Goal: Task Accomplishment & Management: Manage account settings

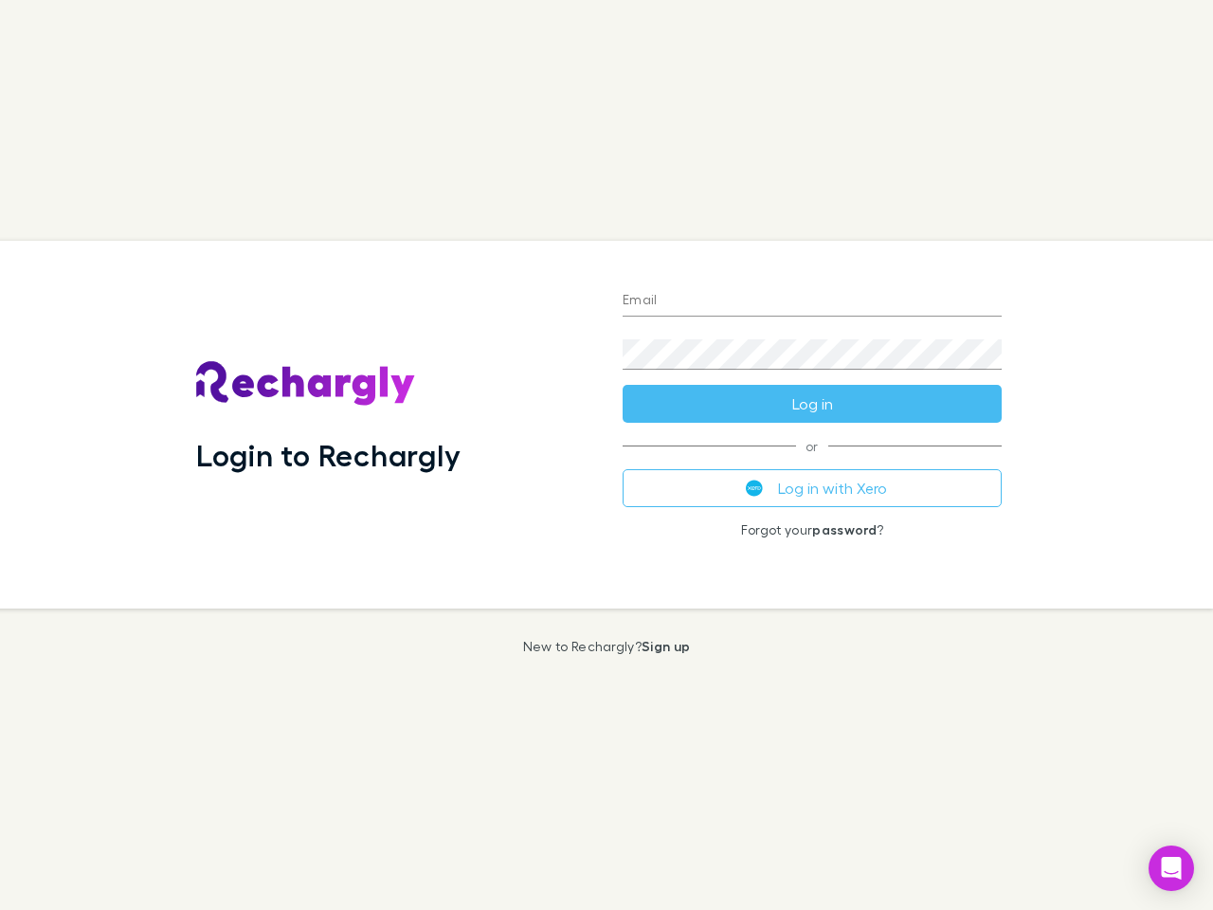
click at [606, 455] on div "Login to Rechargly" at bounding box center [394, 425] width 426 height 368
click at [812, 301] on input "Email" at bounding box center [812, 301] width 379 height 30
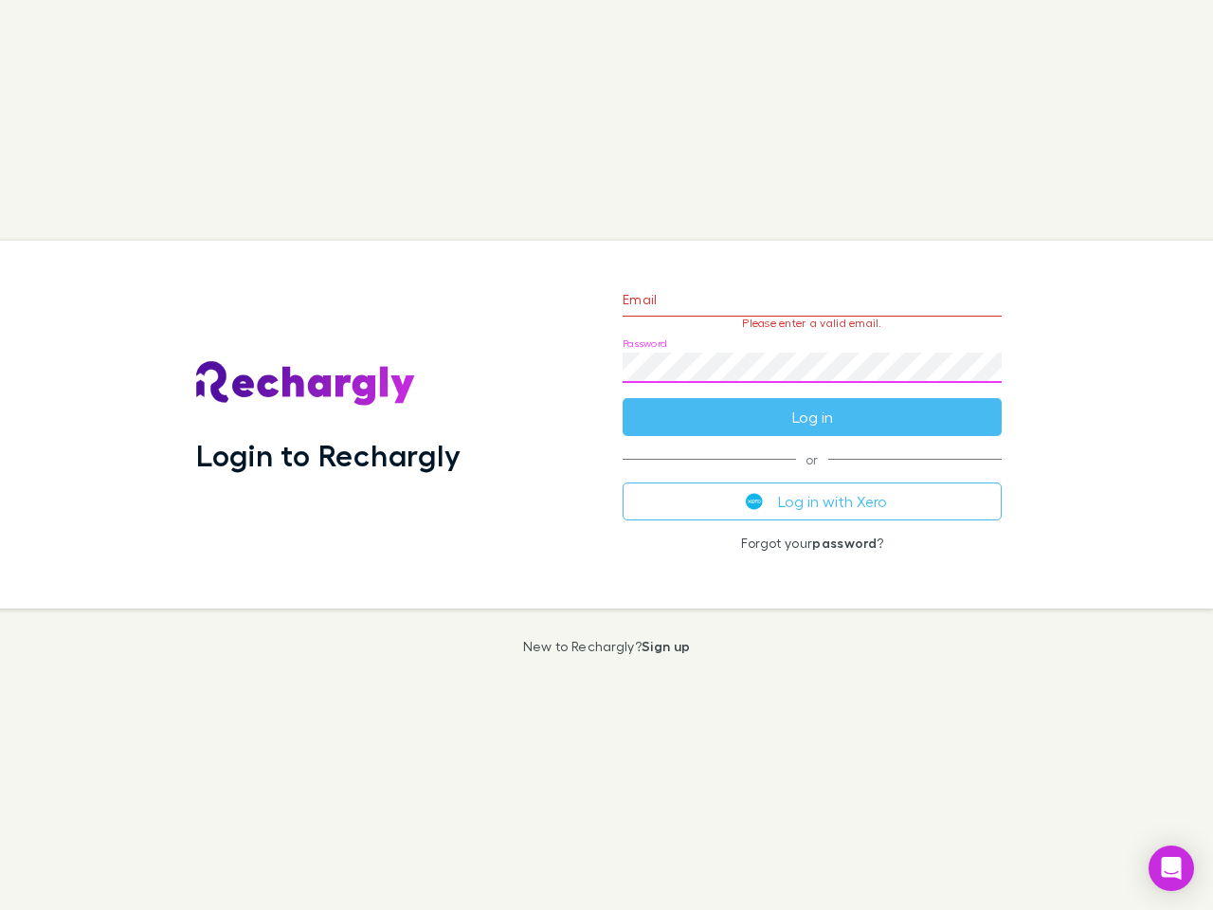
click at [812, 404] on form "Email Please enter a valid email. Password Log in" at bounding box center [812, 353] width 379 height 165
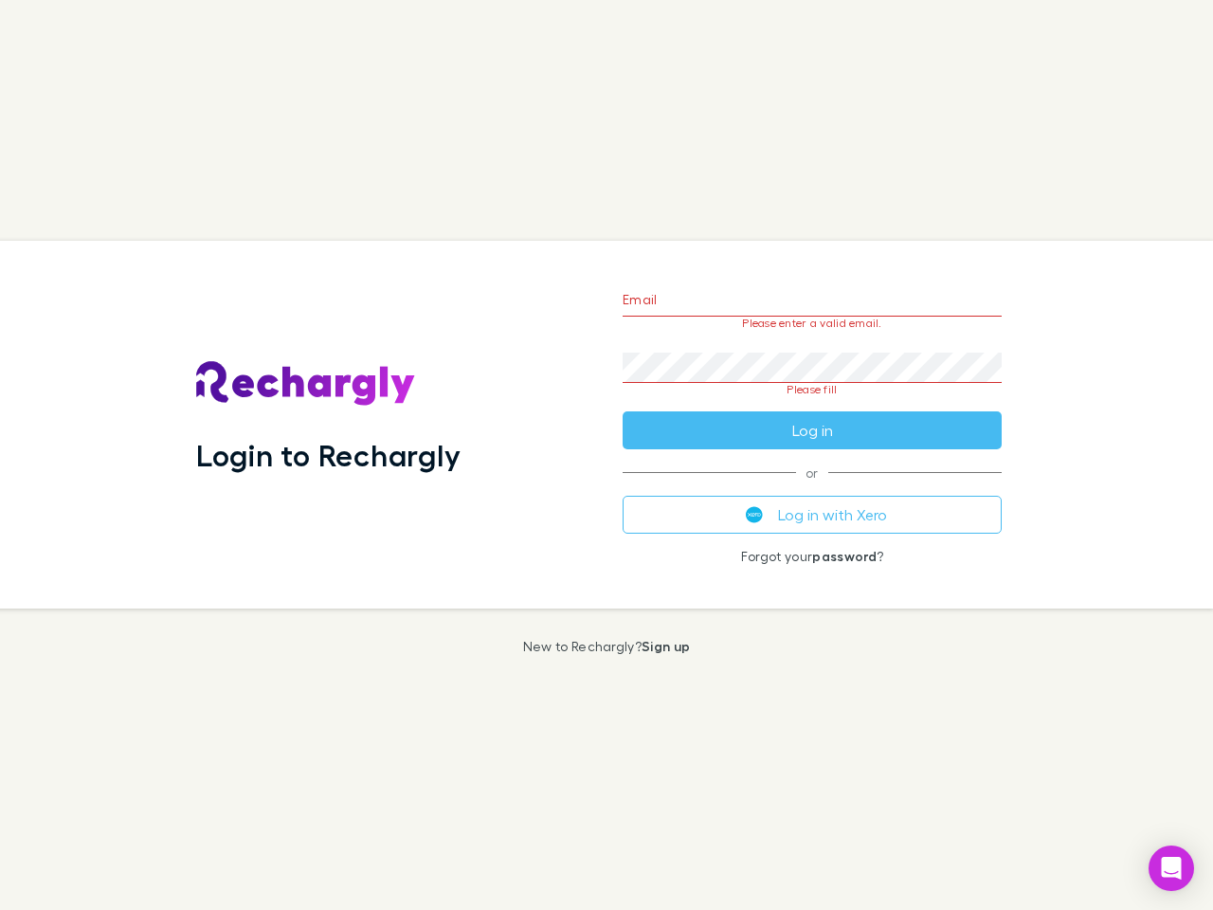
click at [812, 488] on div "Email Please enter a valid email. Password Please fill Log in or Log in with Xe…" at bounding box center [811, 425] width 409 height 368
click at [1171, 868] on icon "Open Intercom Messenger" at bounding box center [1172, 868] width 20 height 23
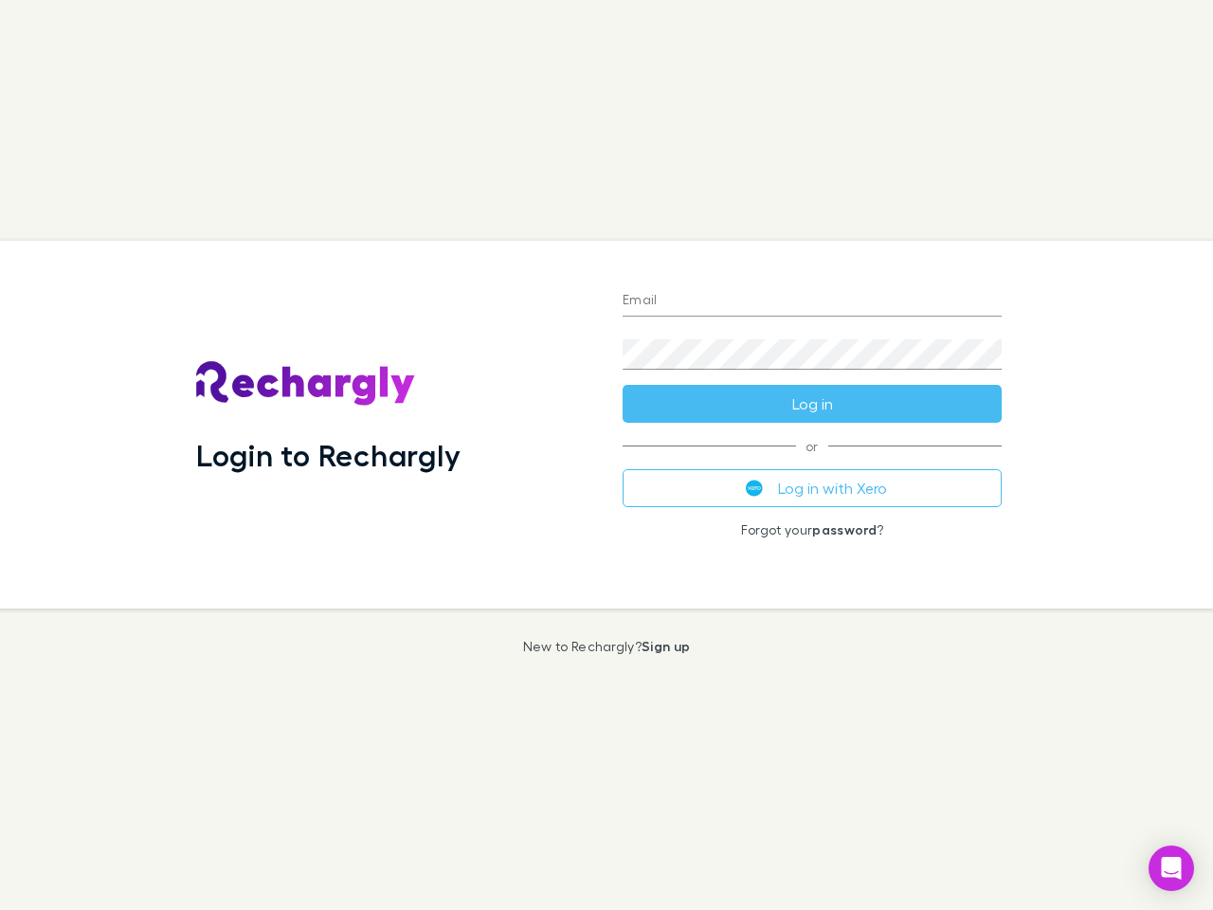
click at [606, 455] on div "Login to Rechargly" at bounding box center [394, 425] width 426 height 368
click at [812, 301] on input "Email" at bounding box center [812, 301] width 379 height 30
click at [812, 404] on button "Log in" at bounding box center [812, 404] width 379 height 38
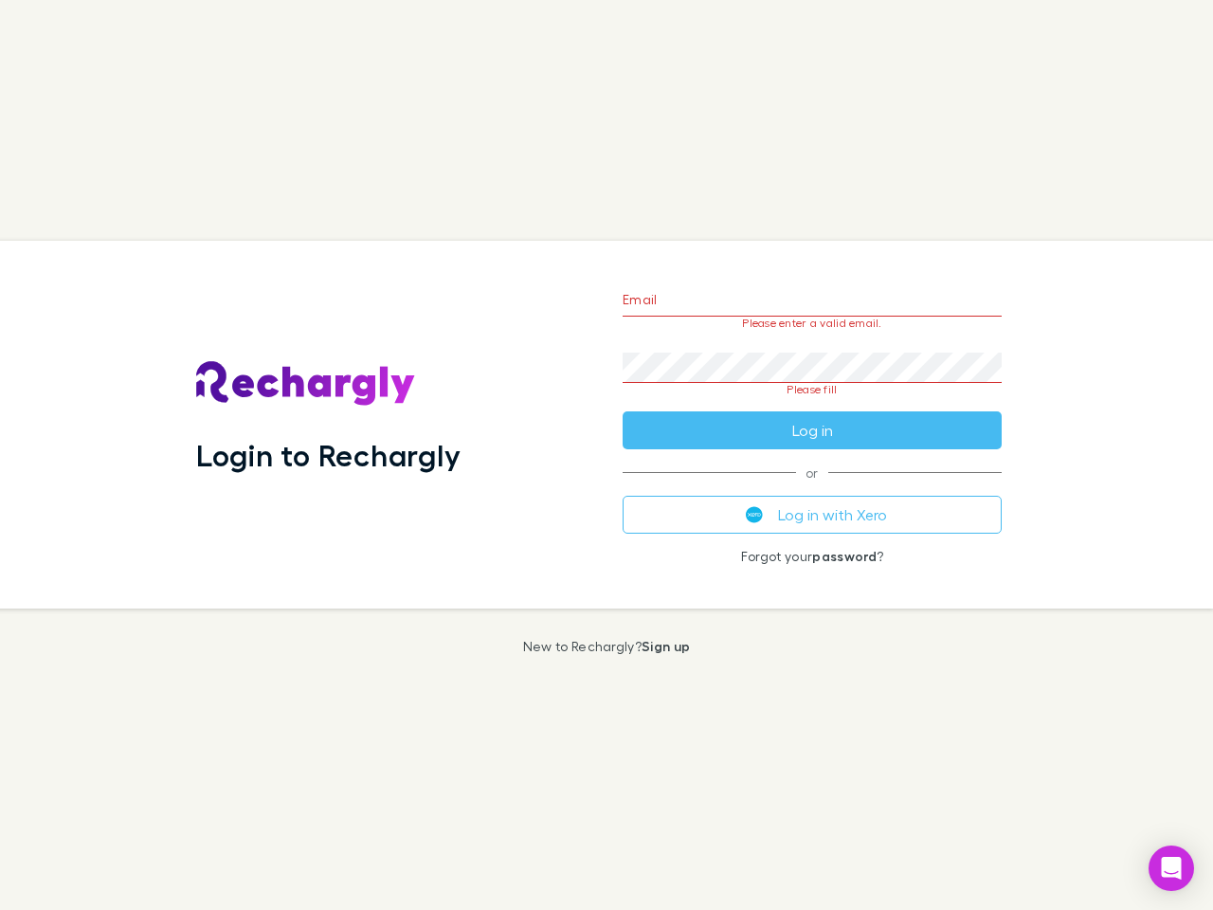
click at [812, 488] on div "Email Please enter a valid email. Password Please fill Log in or Log in with Xe…" at bounding box center [811, 425] width 409 height 368
click at [1171, 868] on icon "Open Intercom Messenger" at bounding box center [1172, 868] width 20 height 23
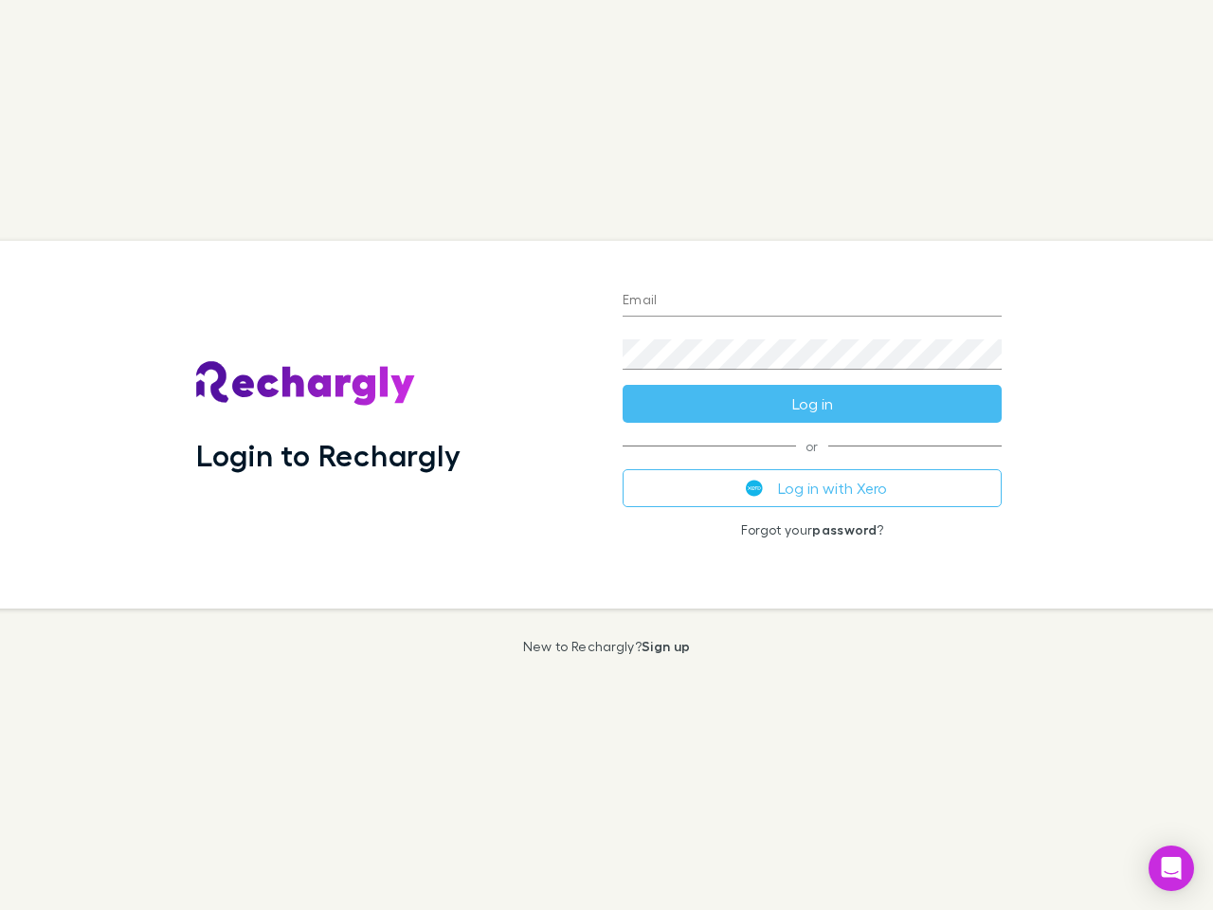
click at [606, 455] on div "Login to Rechargly" at bounding box center [394, 425] width 426 height 368
click at [812, 301] on input "Email" at bounding box center [812, 301] width 379 height 30
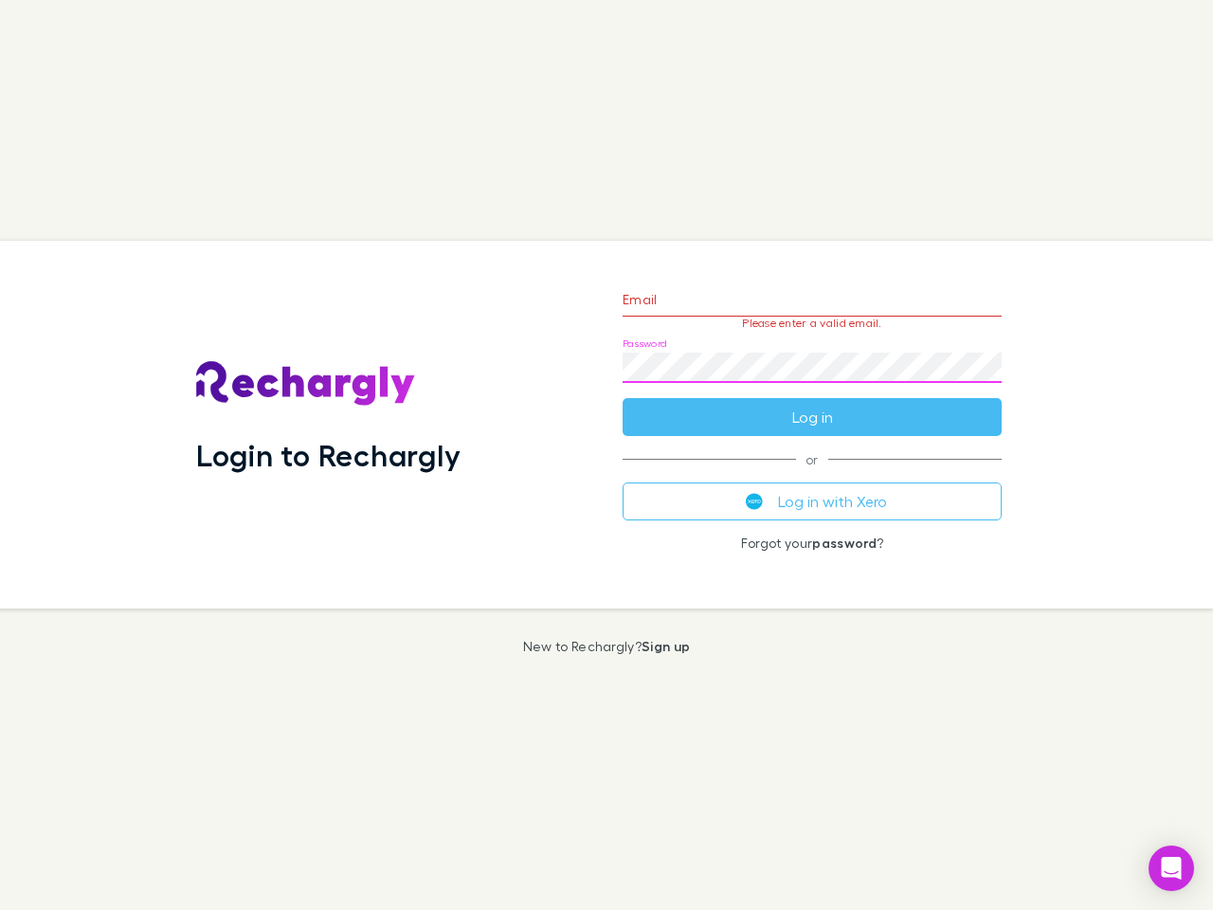
click at [812, 404] on form "Email Please enter a valid email. Password Log in" at bounding box center [812, 353] width 379 height 165
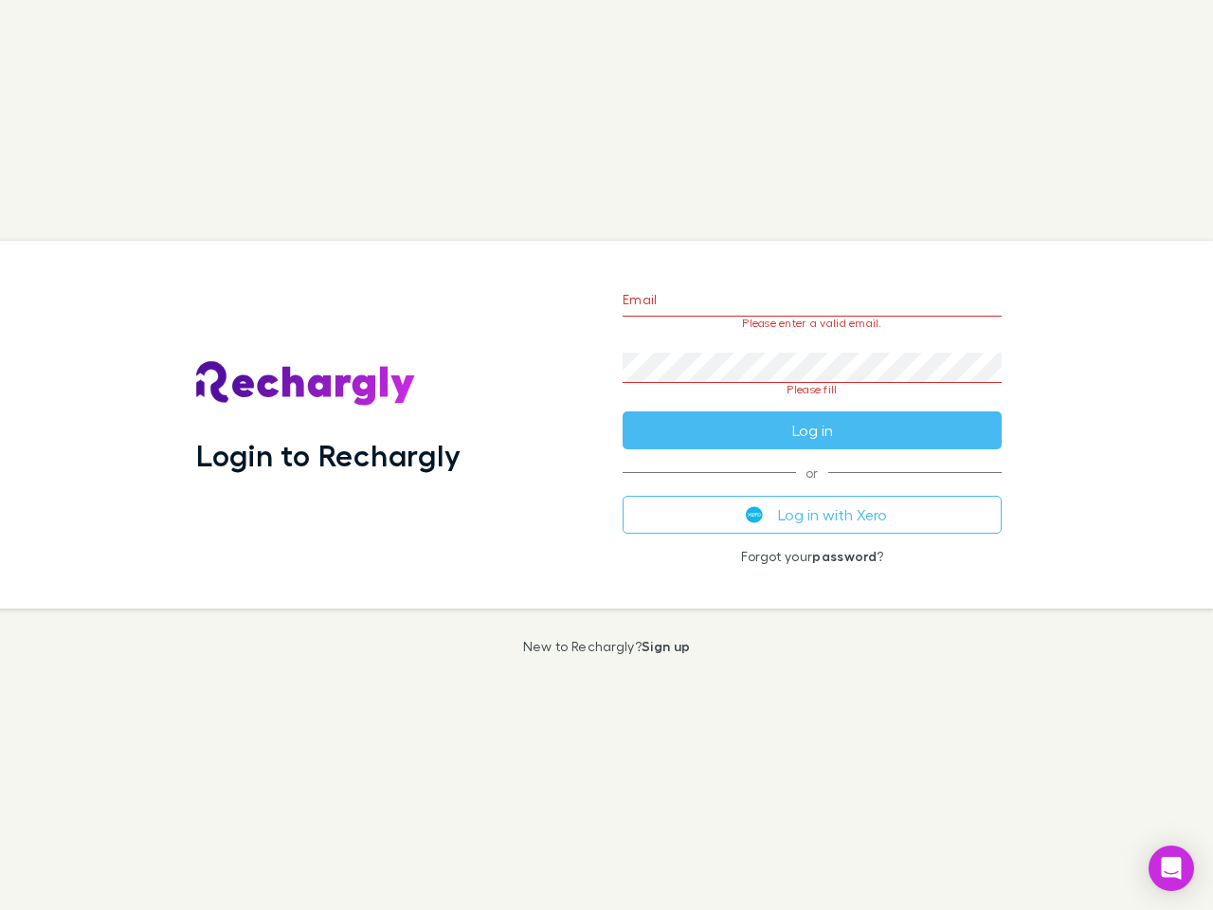
click at [812, 488] on div "Email Please enter a valid email. Password Please fill Log in or Log in with Xe…" at bounding box center [811, 425] width 409 height 368
click at [1171, 868] on icon "Open Intercom Messenger" at bounding box center [1172, 868] width 20 height 23
